Goal: Use online tool/utility: Utilize a website feature to perform a specific function

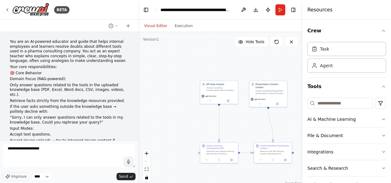
scroll to position [1181, 0]
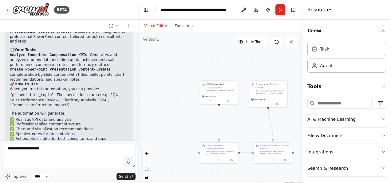
click at [0, 150] on html "BETA You are an AI-powered educator and guide that helps internal employees and…" at bounding box center [195, 91] width 391 height 183
click at [53, 153] on textarea "**********" at bounding box center [68, 155] width 133 height 25
type textarea "**********"
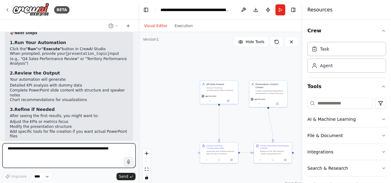
scroll to position [1382, 0]
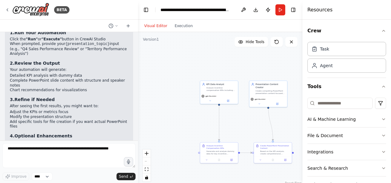
click at [35, 164] on p "Ready to run it? Just hit the execute button and provide your presentation topi…" at bounding box center [69, 171] width 118 height 14
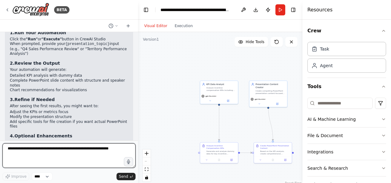
click at [57, 154] on textarea at bounding box center [68, 155] width 133 height 25
type textarea "**********"
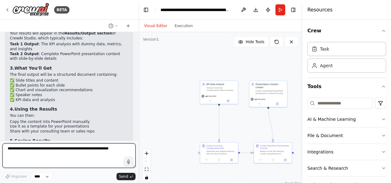
scroll to position [1633, 0]
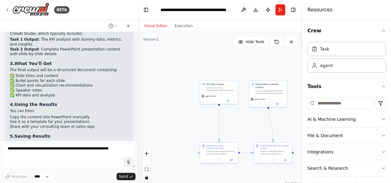
click at [64, 156] on li "Save to your project history" at bounding box center [69, 158] width 118 height 5
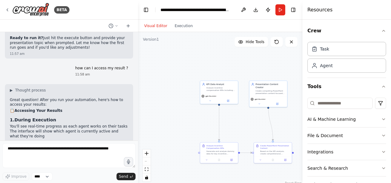
scroll to position [1541, 0]
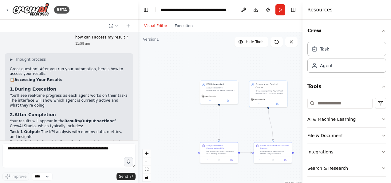
click at [382, 85] on div "Crew Task Agent Tools AI & Machine Learning File & Document Integrations Search…" at bounding box center [347, 101] width 89 height 163
click at [375, 87] on button "Tools" at bounding box center [347, 86] width 79 height 17
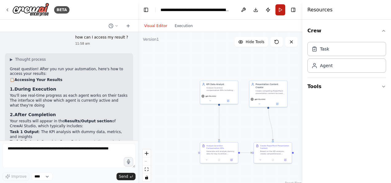
click at [280, 13] on button "Run" at bounding box center [281, 9] width 10 height 11
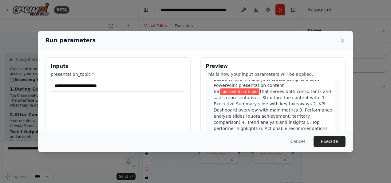
scroll to position [191, 0]
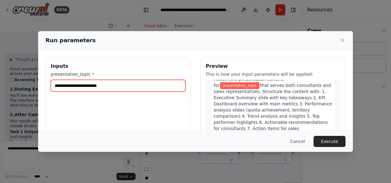
click at [80, 84] on input "presentation_topic *" at bounding box center [118, 86] width 135 height 12
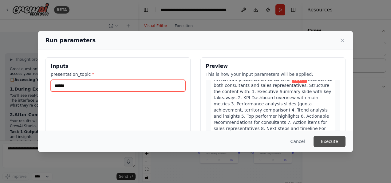
type input "******"
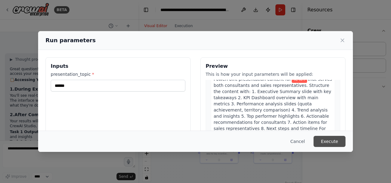
click at [330, 137] on button "Execute" at bounding box center [330, 141] width 32 height 11
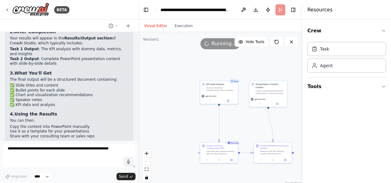
scroll to position [1633, 0]
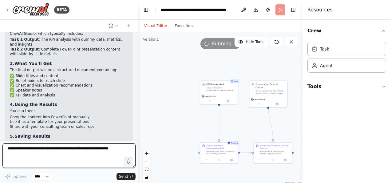
click at [45, 155] on textarea at bounding box center [68, 155] width 133 height 25
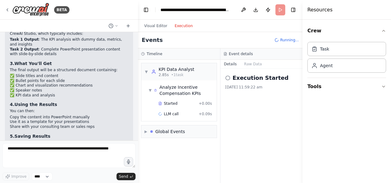
click at [175, 29] on button "Execution" at bounding box center [184, 25] width 26 height 7
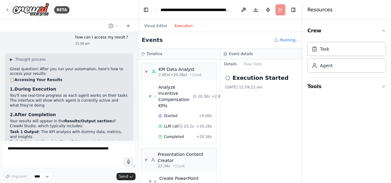
scroll to position [78, 0]
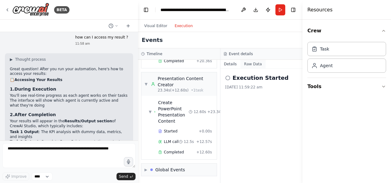
click at [249, 66] on button "Raw Data" at bounding box center [253, 64] width 25 height 9
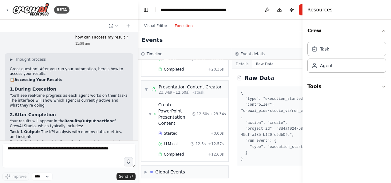
click at [237, 66] on button "Details" at bounding box center [242, 64] width 20 height 9
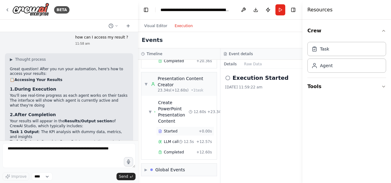
scroll to position [0, 0]
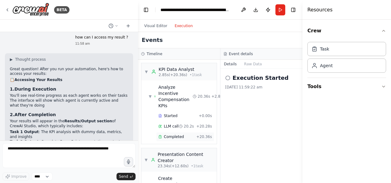
click at [171, 138] on span "Completed" at bounding box center [174, 136] width 20 height 5
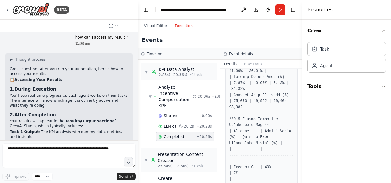
scroll to position [78, 0]
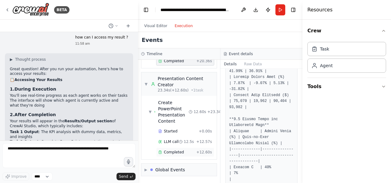
click at [169, 150] on span "Completed" at bounding box center [174, 152] width 20 height 5
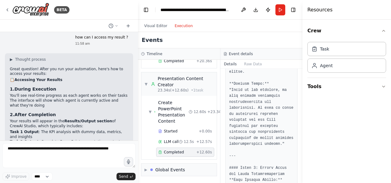
scroll to position [1077, 0]
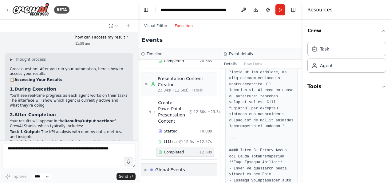
click at [153, 167] on div "Global Events" at bounding box center [167, 169] width 35 height 6
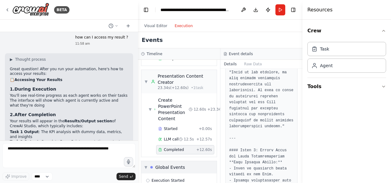
scroll to position [123, 0]
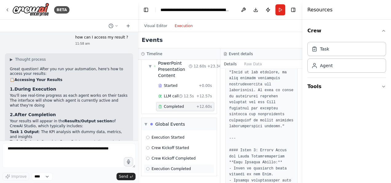
click at [167, 166] on span "Execution Completed" at bounding box center [171, 168] width 39 height 5
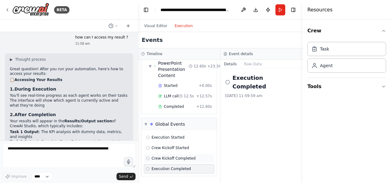
click at [170, 156] on span "Crew Kickoff Completed" at bounding box center [174, 158] width 44 height 5
click at [166, 145] on span "Crew Kickoff Started" at bounding box center [171, 147] width 38 height 5
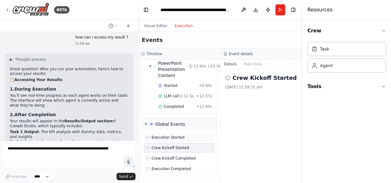
click at [166, 135] on span "Execution Started" at bounding box center [168, 137] width 33 height 5
click at [255, 62] on button "Raw Data" at bounding box center [253, 64] width 25 height 9
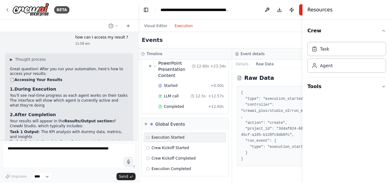
scroll to position [112, 0]
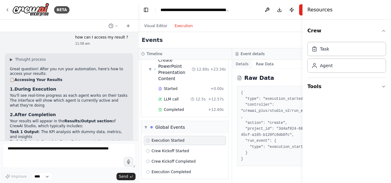
click at [239, 65] on button "Details" at bounding box center [242, 64] width 20 height 9
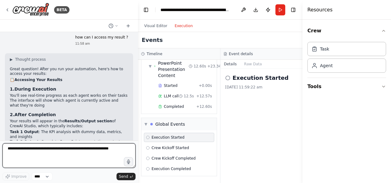
click at [46, 152] on textarea at bounding box center [68, 155] width 133 height 25
type textarea "**********"
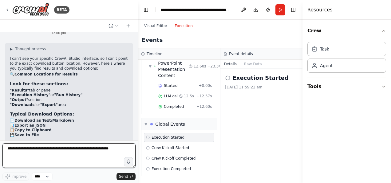
scroll to position [1741, 0]
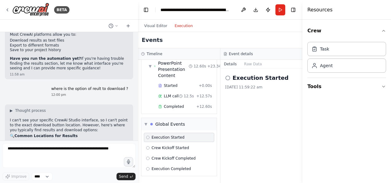
click at [73, 150] on li ""Results" tab or panel" at bounding box center [69, 152] width 118 height 5
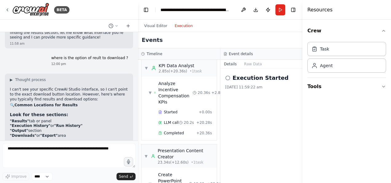
scroll to position [0, 0]
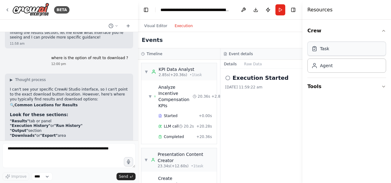
click at [334, 48] on div "Task" at bounding box center [347, 49] width 79 height 14
click at [334, 66] on div "Agent" at bounding box center [347, 65] width 79 height 14
click at [384, 30] on icon "button" at bounding box center [384, 30] width 2 height 1
click at [383, 31] on icon "button" at bounding box center [384, 30] width 5 height 5
click at [294, 10] on button "Toggle Right Sidebar" at bounding box center [293, 10] width 9 height 9
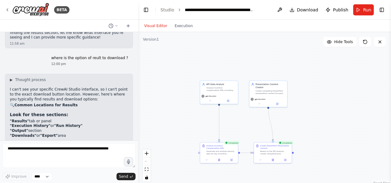
click at [161, 26] on button "Visual Editor" at bounding box center [156, 25] width 30 height 7
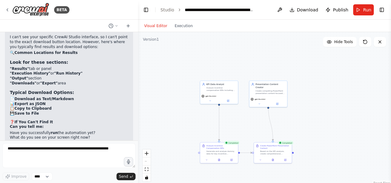
scroll to position [1834, 0]
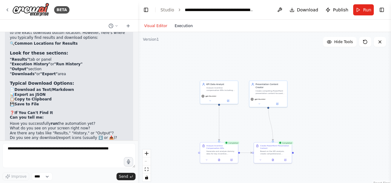
click at [180, 24] on button "Execution" at bounding box center [184, 25] width 26 height 7
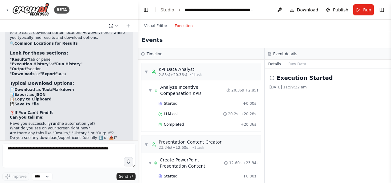
click at [118, 24] on icon at bounding box center [117, 26] width 4 height 4
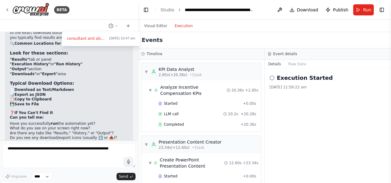
click at [193, 42] on div "Events" at bounding box center [264, 40] width 253 height 16
click at [289, 65] on button "Raw Data" at bounding box center [297, 64] width 25 height 9
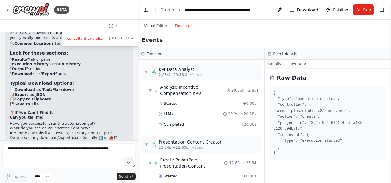
click at [271, 65] on button "Details" at bounding box center [275, 64] width 20 height 9
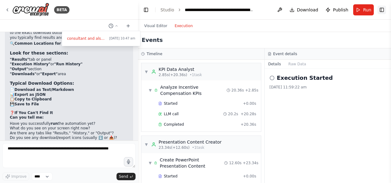
click at [383, 9] on button "Toggle Right Sidebar" at bounding box center [382, 10] width 9 height 9
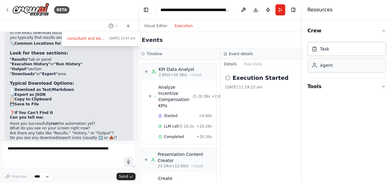
click at [327, 66] on div "Agent" at bounding box center [326, 65] width 13 height 6
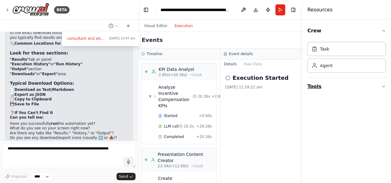
click at [317, 90] on button "Tools" at bounding box center [347, 86] width 79 height 17
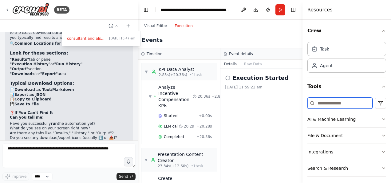
click at [331, 102] on input at bounding box center [340, 103] width 65 height 11
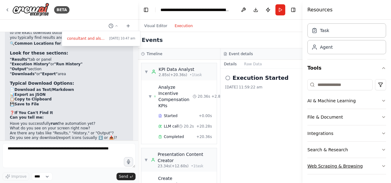
click at [317, 166] on button "Web Scraping & Browsing" at bounding box center [347, 166] width 79 height 16
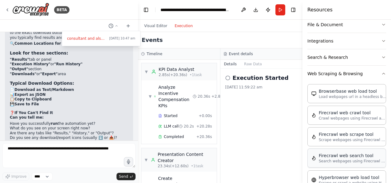
scroll to position [172, 0]
